Goal: Use online tool/utility: Use online tool/utility

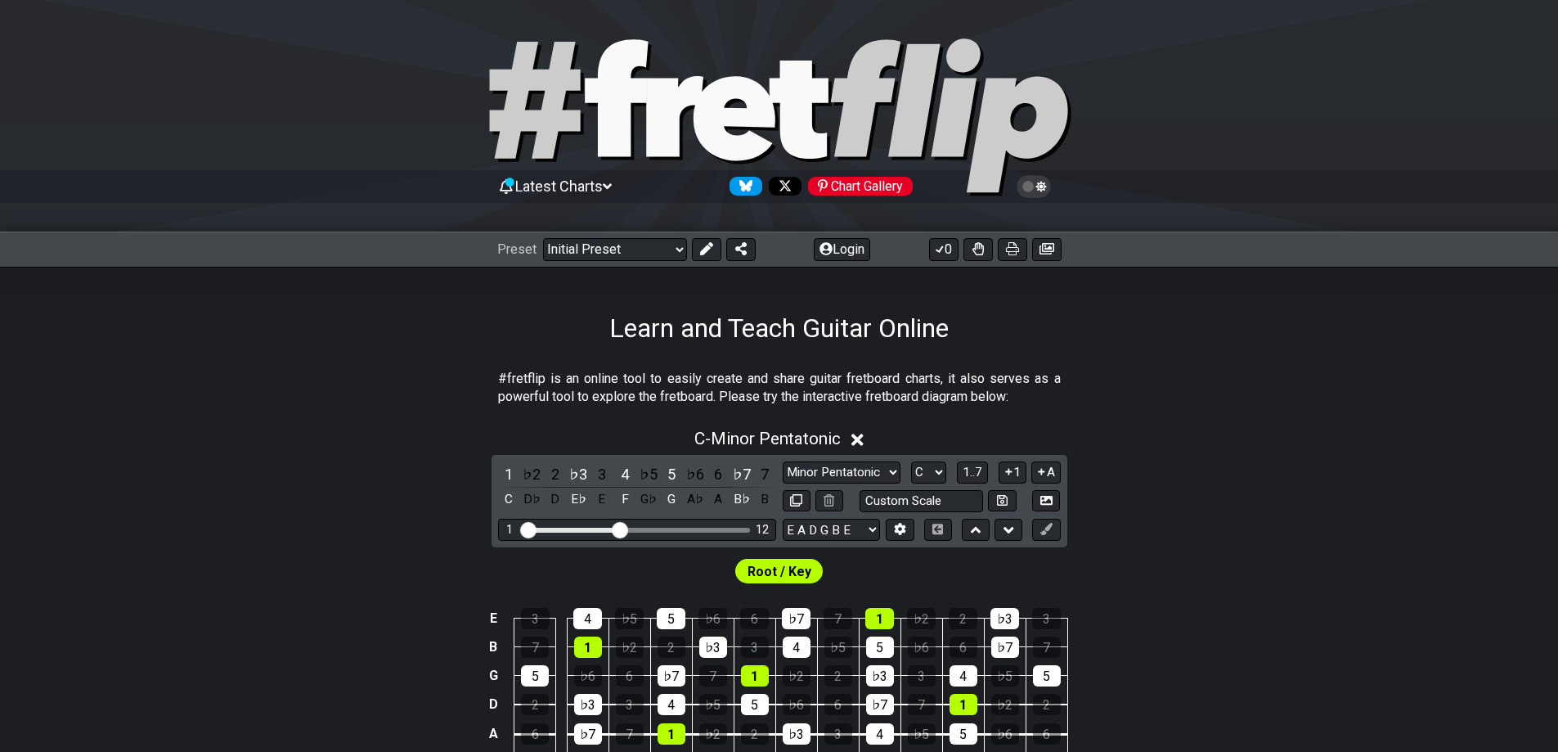
drag, startPoint x: 1371, startPoint y: 461, endPoint x: 1240, endPoint y: 422, distance: 137.4
click at [1371, 460] on div "C - Minor Pentatonic 1 ♭2 2 ♭3 3 4 ♭5 5 ♭6 6 ♭7 7 C D♭ D E♭ E F G♭ G A♭ A B♭ B …" at bounding box center [779, 617] width 1558 height 397
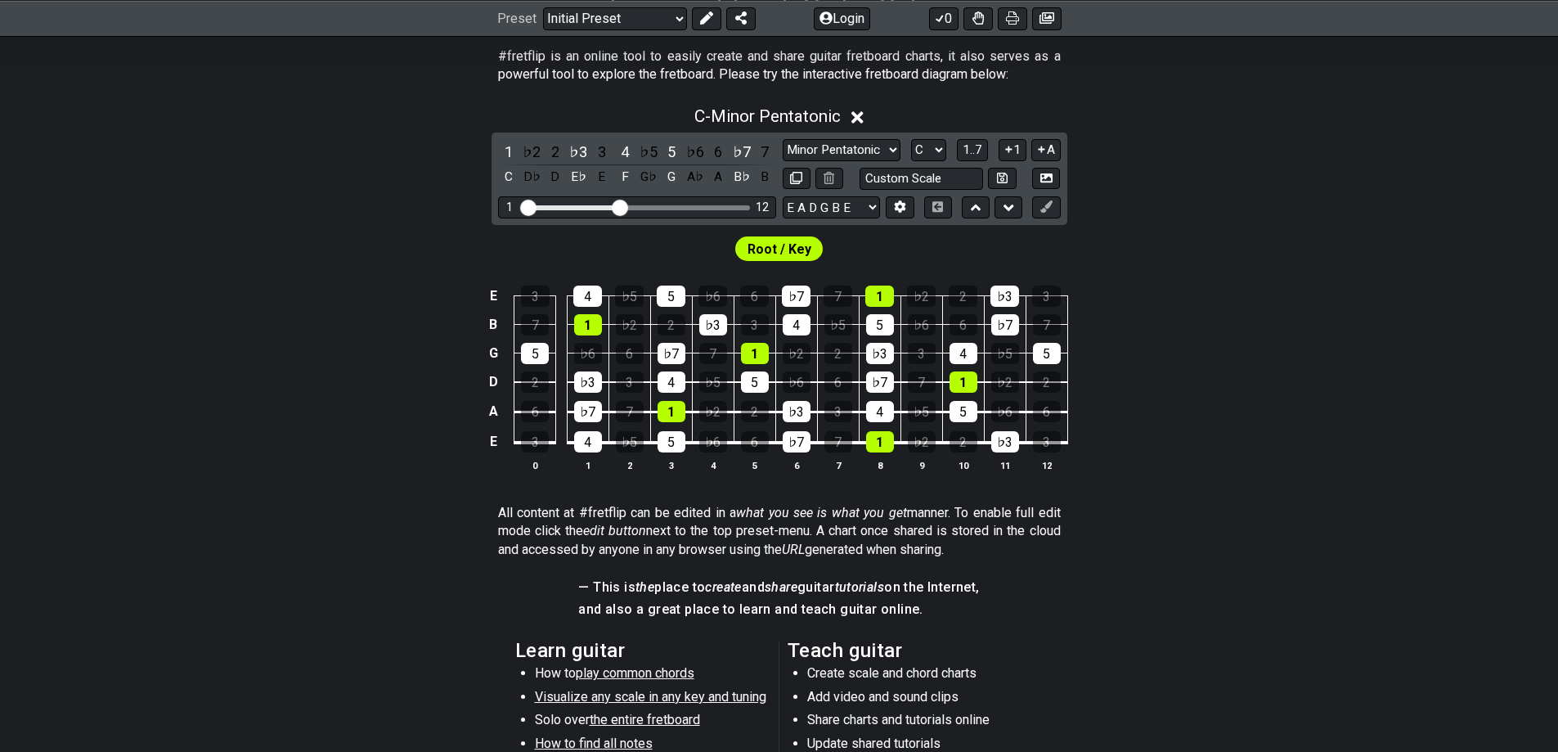
scroll to position [327, 0]
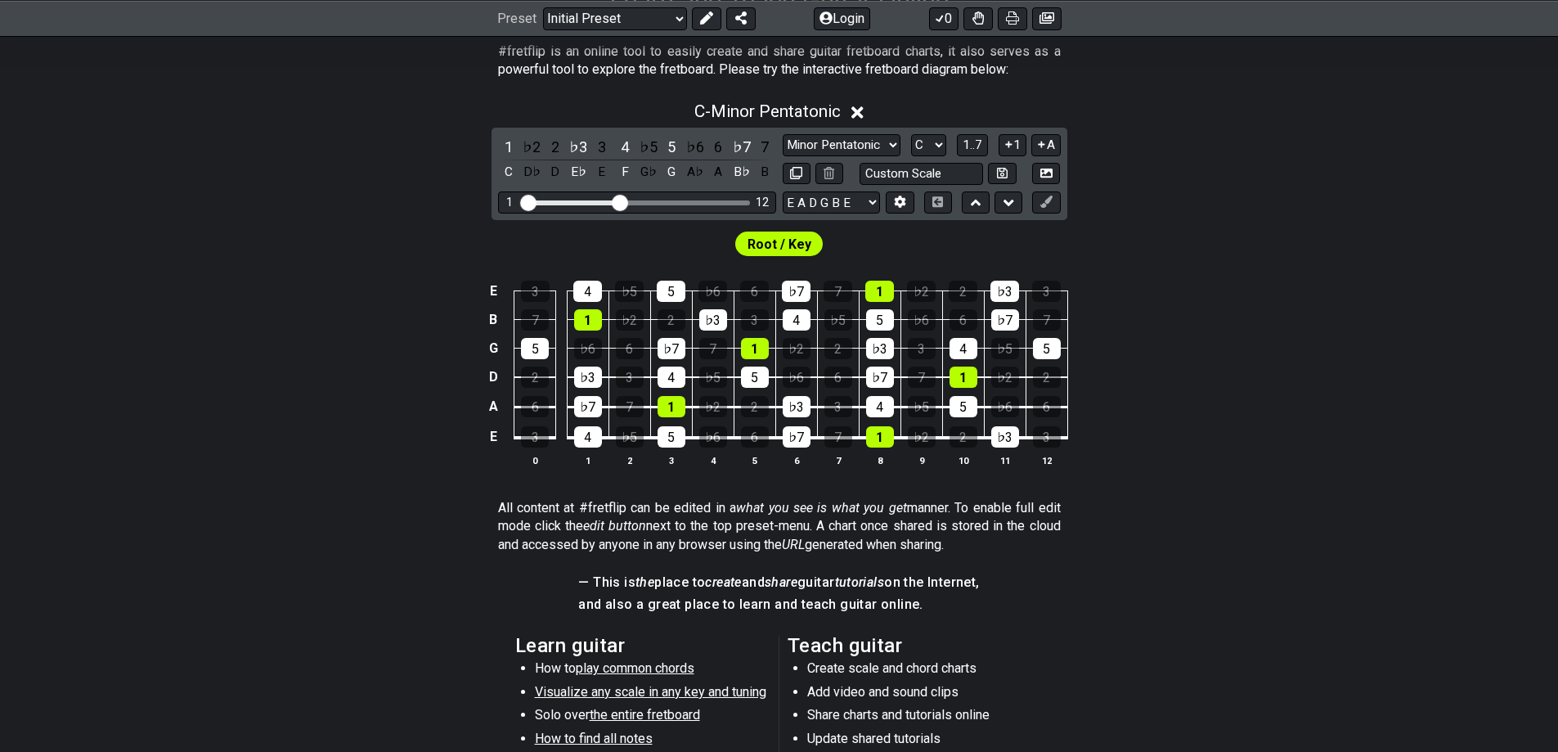
click at [261, 497] on section "All content at #fretflip can be edited in a what you see is what you get manner…" at bounding box center [779, 529] width 1558 height 74
click at [886, 139] on select "Minor Pentatonic Click to edit Minor Pentatonic Major Pentatonic Minor Blues Ma…" at bounding box center [842, 145] width 118 height 22
select select "Major Pentatonic"
click at [783, 134] on select "Minor Pentatonic Click to edit Minor Pentatonic Major Pentatonic Minor Blues Ma…" at bounding box center [842, 145] width 118 height 22
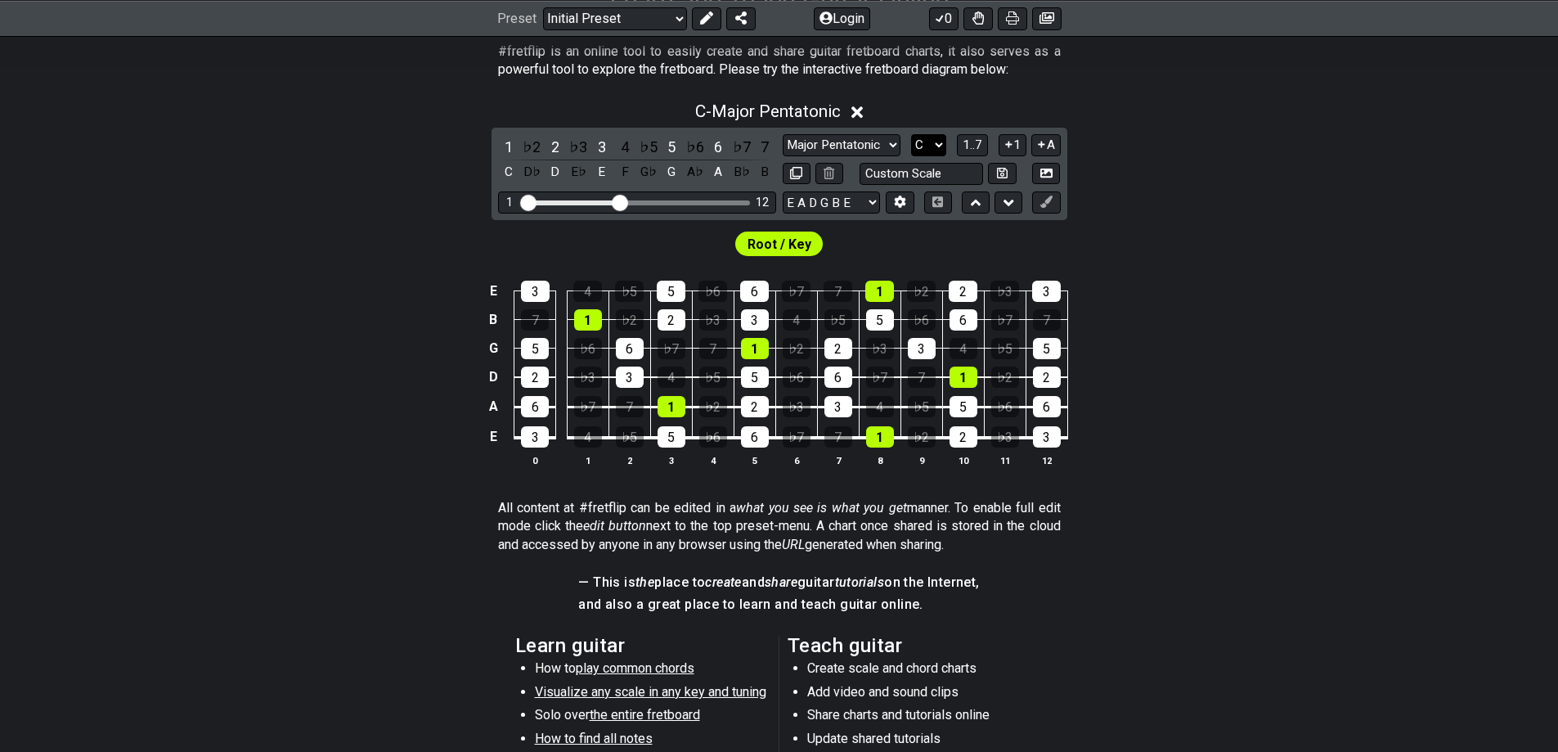
click at [927, 146] on select "A♭ A A♯ B♭ B C C♯ D♭ D D♯ E♭ E F F♯ G♭ G G♯" at bounding box center [928, 145] width 35 height 22
click at [911, 134] on select "A♭ A A♯ B♭ B C C♯ D♭ D D♯ E♭ E F F♯ G♭ G G♯" at bounding box center [928, 145] width 35 height 22
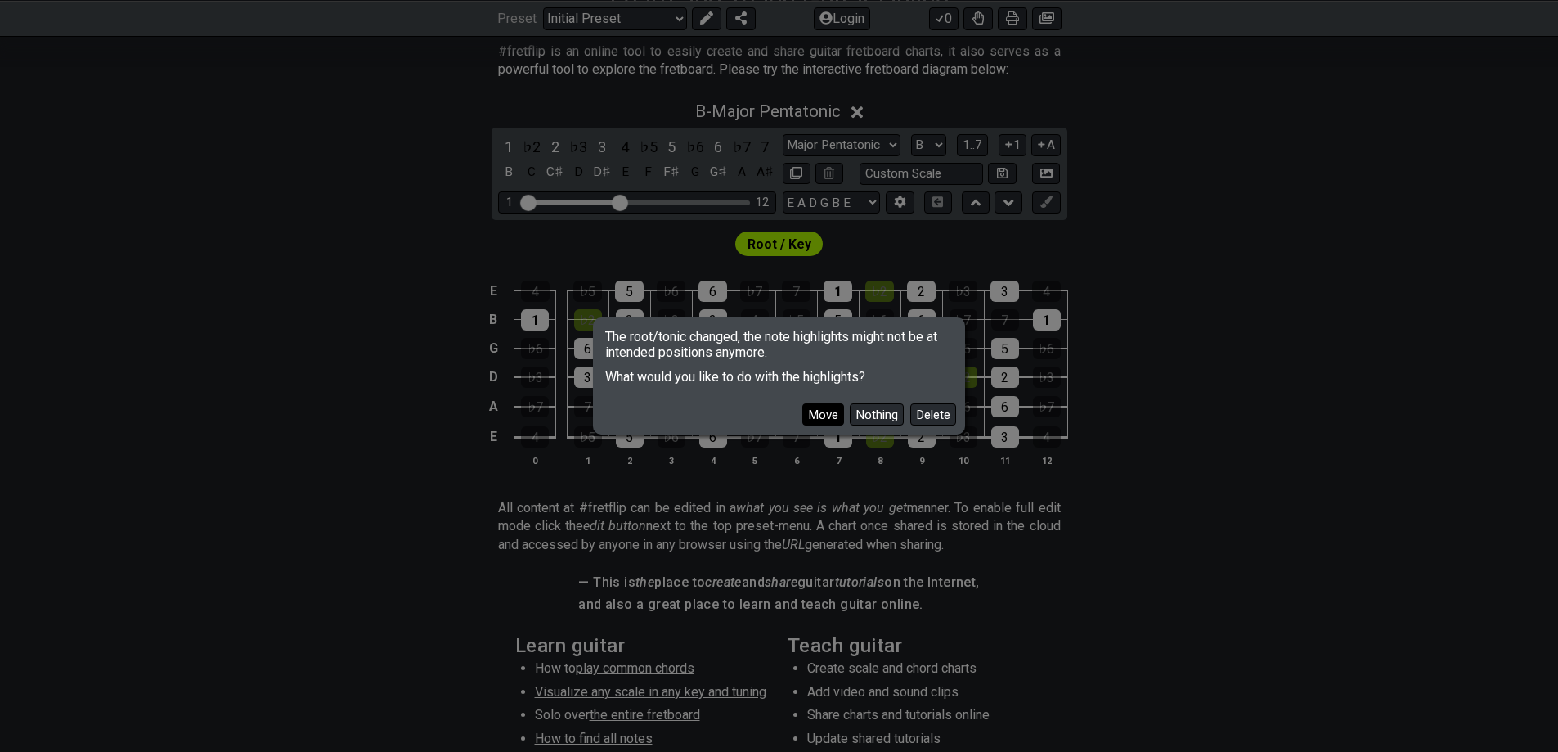
click at [827, 415] on button "Move" at bounding box center [823, 414] width 42 height 22
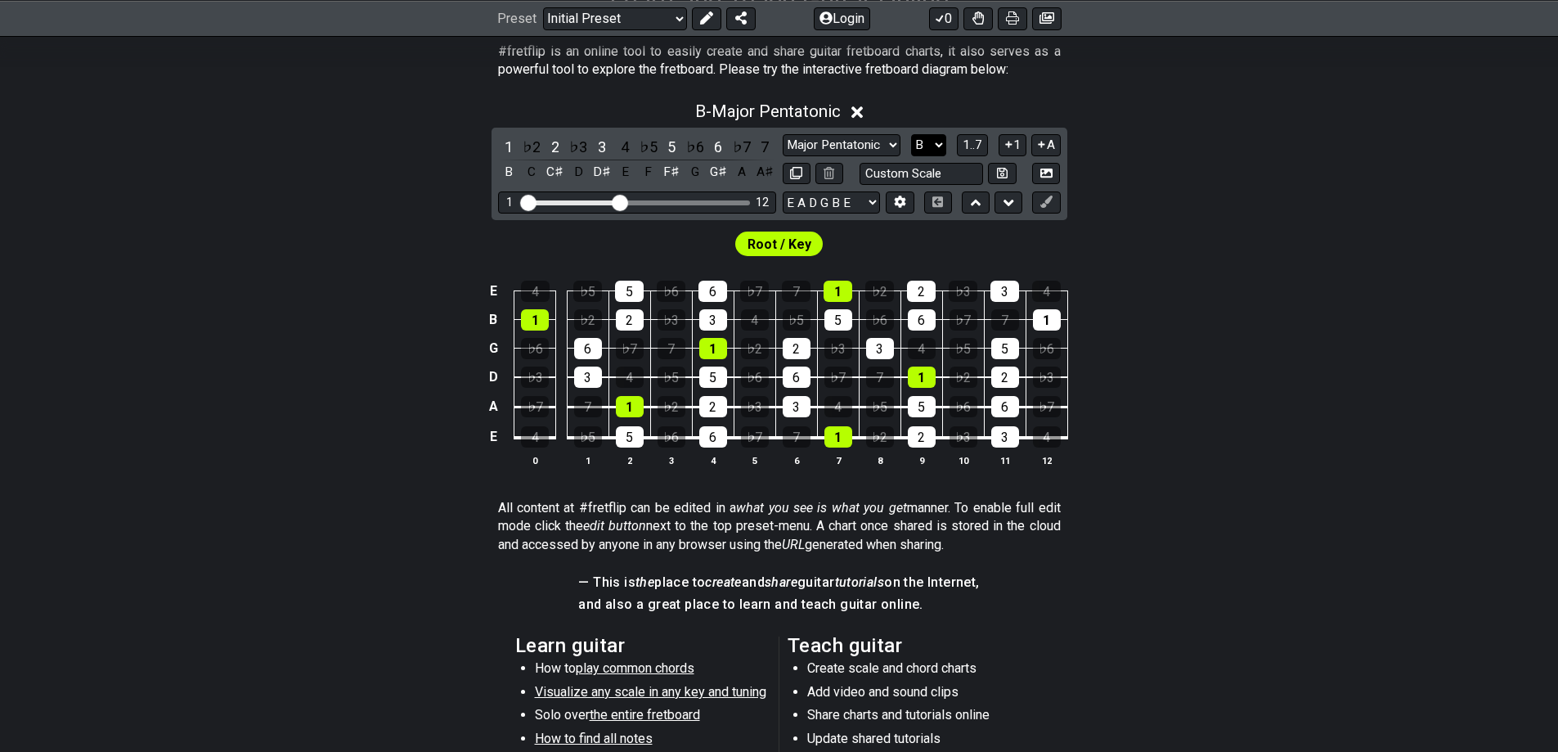
click at [936, 141] on select "A♭ A A♯ B♭ B C C♯ D♭ D D♯ E♭ E F F♯ G♭ G G♯" at bounding box center [928, 145] width 35 height 22
select select "D"
click at [911, 134] on select "A♭ A A♯ B♭ B C C♯ D♭ D D♯ E♭ E F F♯ G♭ G G♯" at bounding box center [928, 145] width 35 height 22
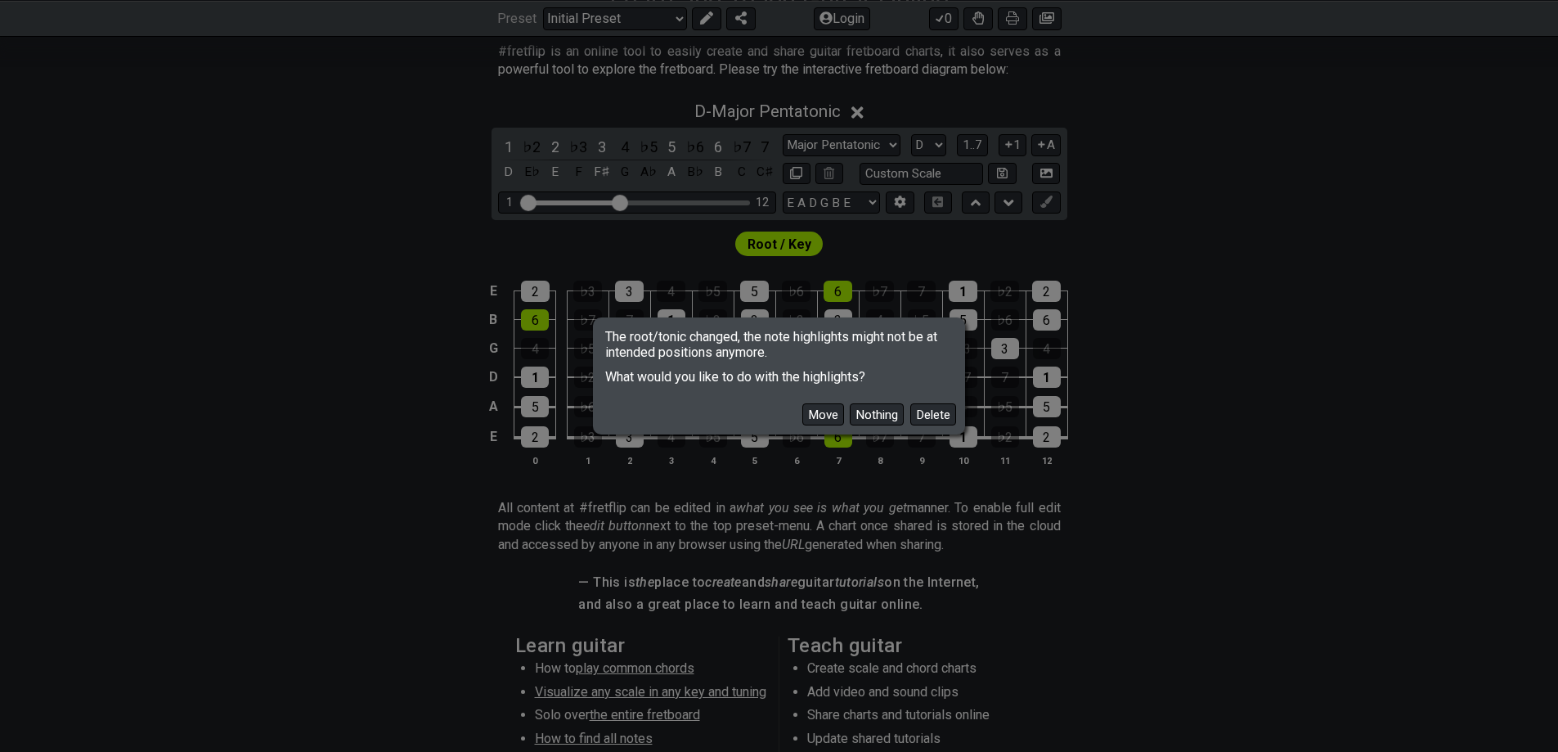
click at [833, 411] on button "Move" at bounding box center [823, 414] width 42 height 22
